Goal: Complete application form

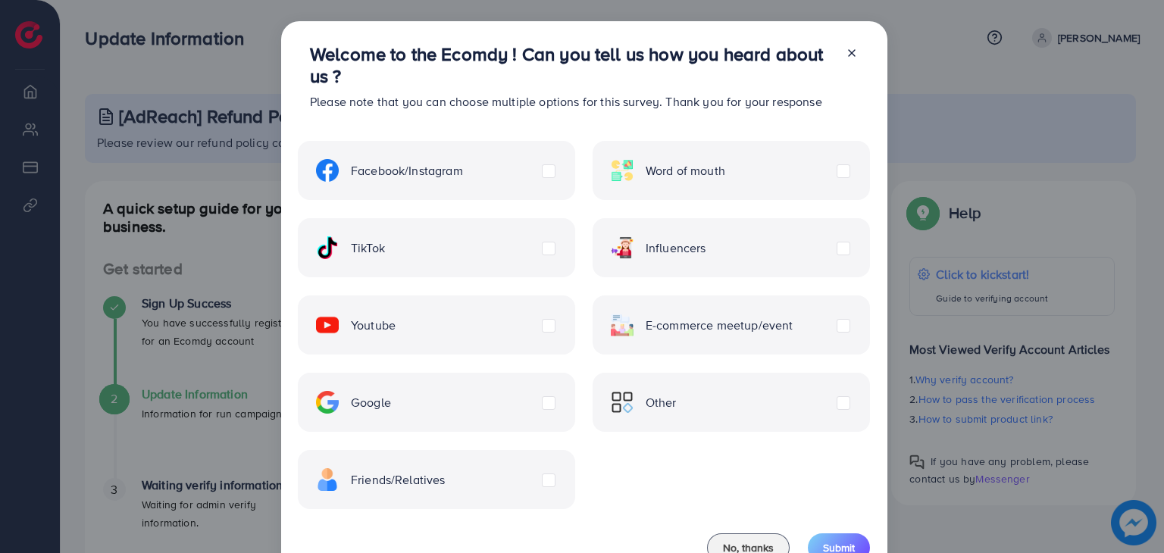
click at [684, 245] on span "Influencers" at bounding box center [676, 247] width 61 height 17
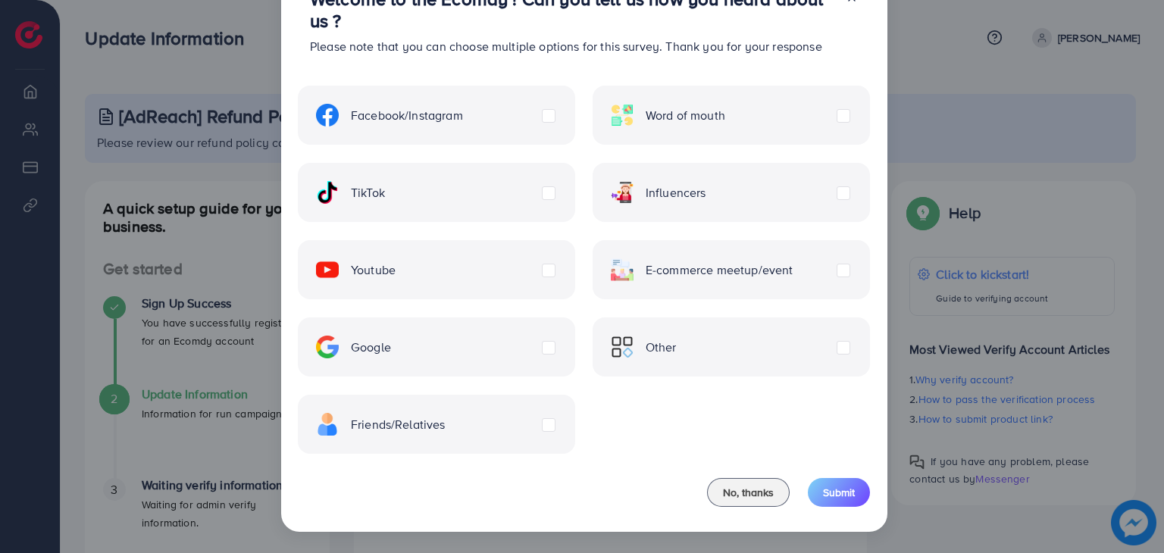
click at [806, 480] on div "No, thanks Submit" at bounding box center [788, 492] width 163 height 29
click at [816, 500] on button "Submit" at bounding box center [839, 492] width 62 height 29
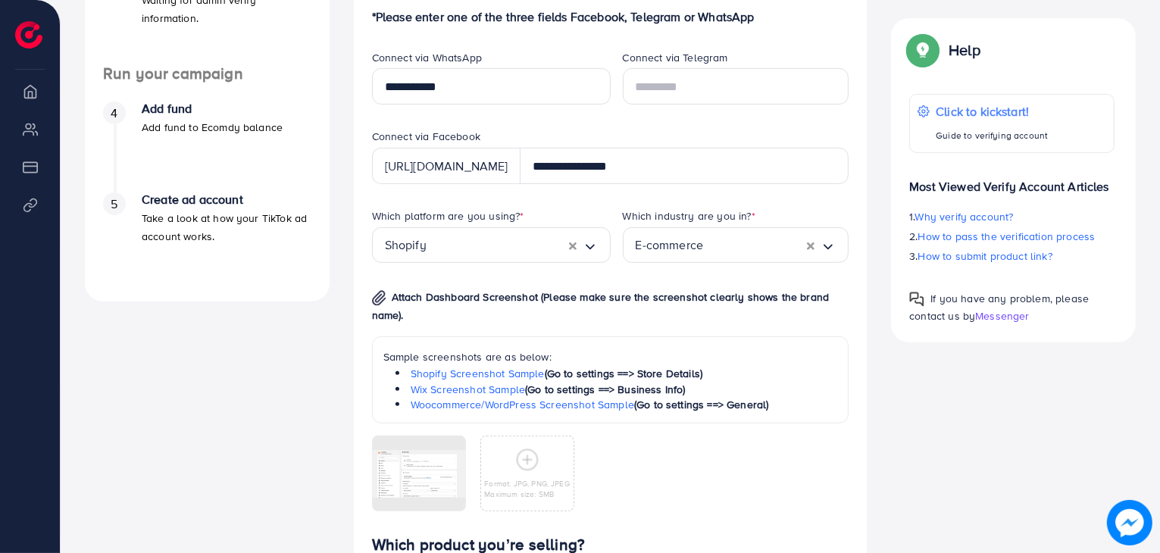
scroll to position [909, 0]
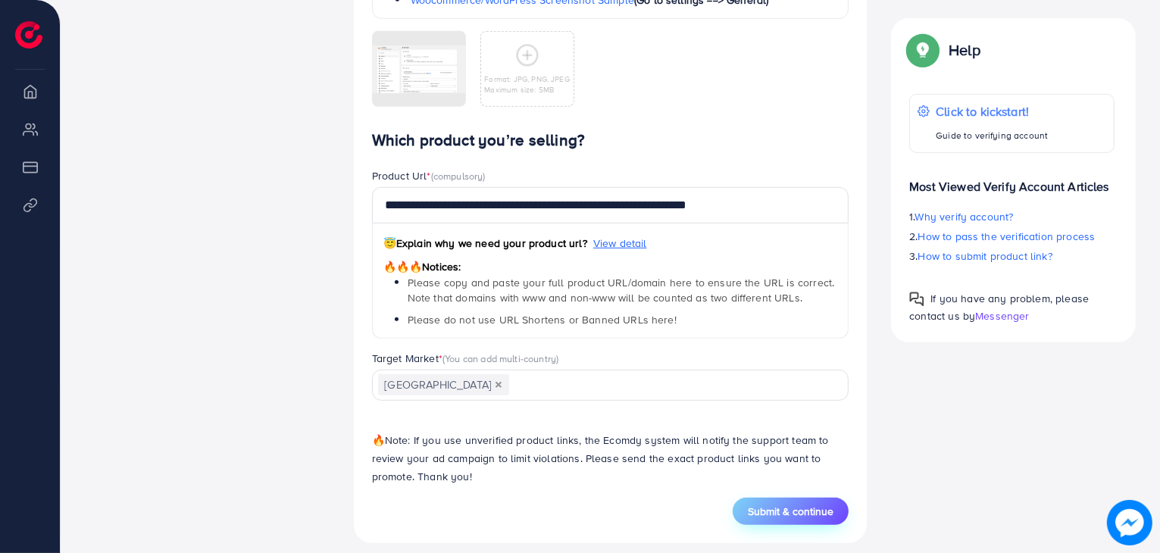
click at [791, 506] on span "Submit & continue" at bounding box center [791, 511] width 86 height 15
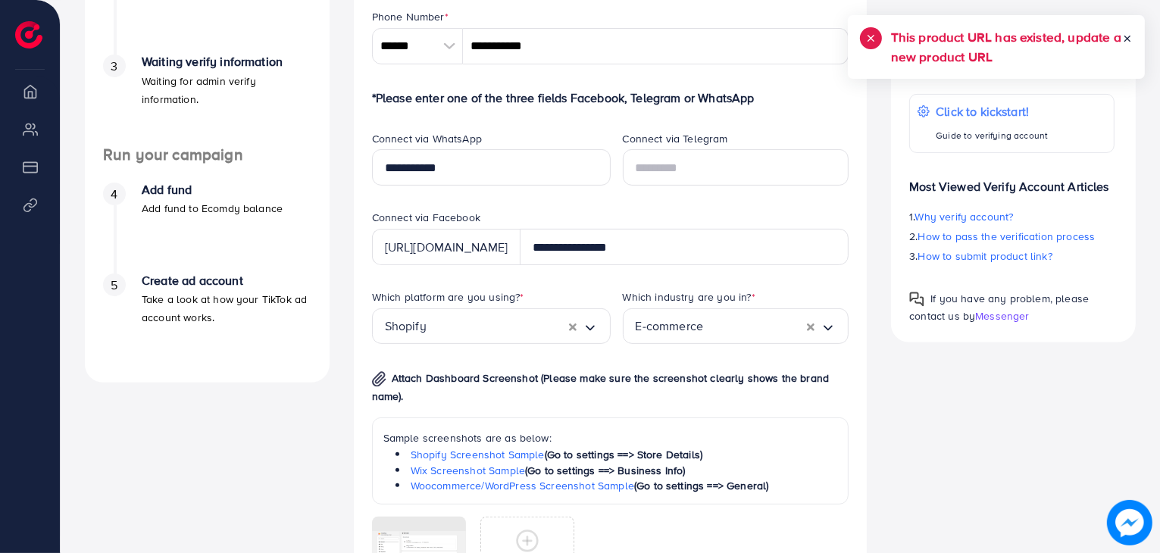
scroll to position [303, 0]
